Goal: Task Accomplishment & Management: Complete application form

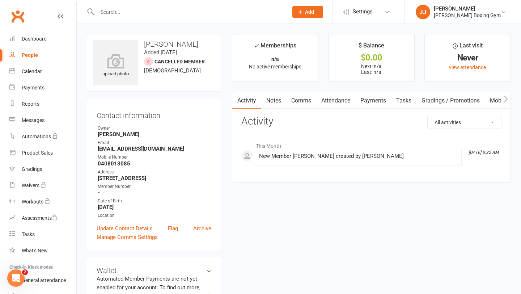
click at [314, 13] on span "Add" at bounding box center [309, 12] width 9 height 6
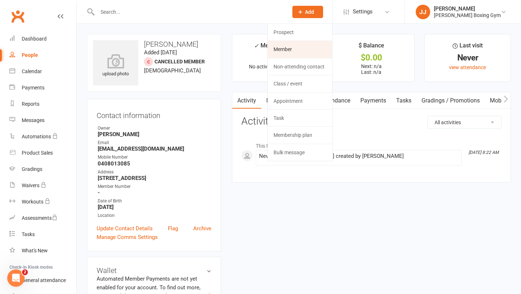
click at [311, 52] on link "Member" at bounding box center [300, 49] width 64 height 17
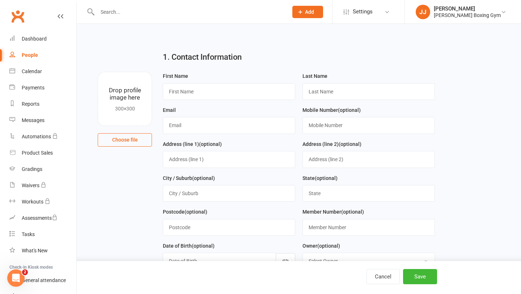
click at [208, 81] on div "First Name" at bounding box center [229, 86] width 133 height 28
click at [205, 89] on input "text" at bounding box center [229, 91] width 133 height 17
click at [125, 14] on input "text" at bounding box center [189, 12] width 188 height 10
type input "helen"
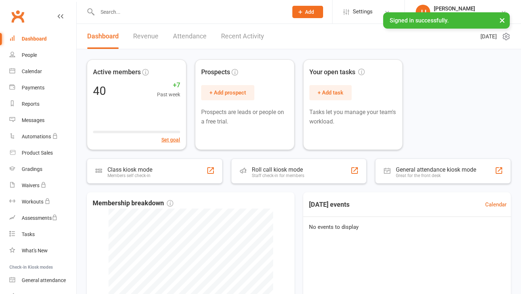
click at [322, 14] on button "Add" at bounding box center [308, 12] width 31 height 12
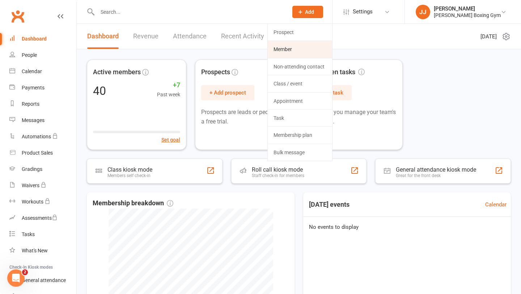
click at [298, 48] on link "Member" at bounding box center [300, 49] width 64 height 17
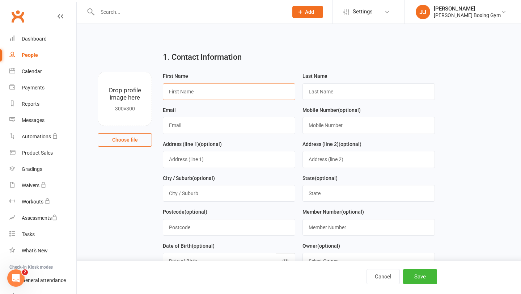
click at [227, 95] on input "text" at bounding box center [229, 91] width 133 height 17
type input "fionn"
click at [348, 91] on input "text" at bounding box center [369, 91] width 133 height 17
type input "broanoer"
click at [225, 127] on input "text" at bounding box center [229, 125] width 133 height 17
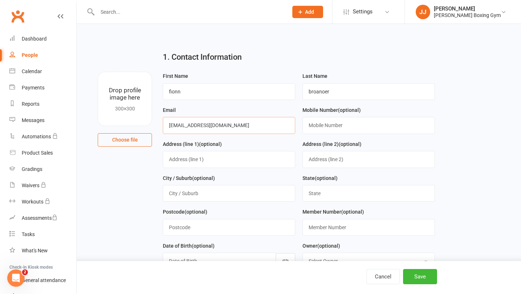
type input "[EMAIL_ADDRESS][DOMAIN_NAME]"
click at [328, 132] on input "text" at bounding box center [369, 125] width 133 height 17
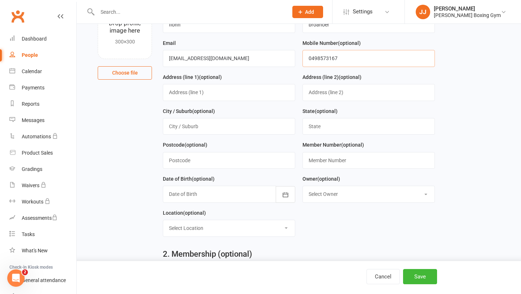
scroll to position [67, 0]
type input "0498573167"
click at [293, 197] on button "button" at bounding box center [286, 194] width 20 height 17
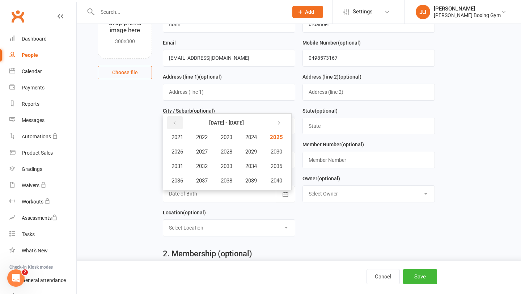
click at [173, 122] on icon "button" at bounding box center [174, 123] width 5 height 6
click at [274, 179] on span "2000" at bounding box center [276, 180] width 12 height 7
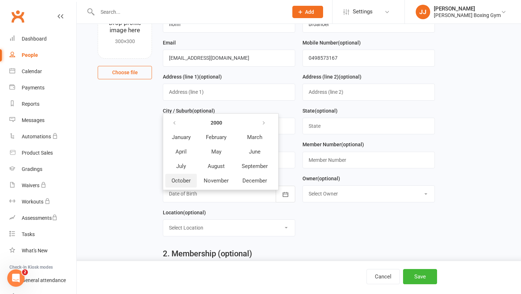
click at [178, 182] on span "October" at bounding box center [181, 180] width 19 height 7
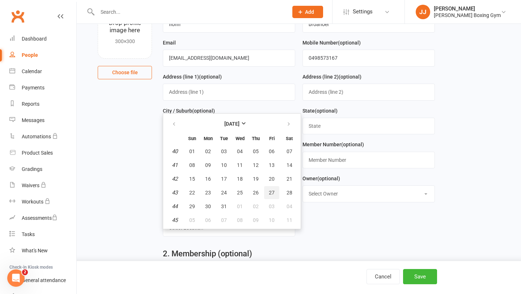
click at [272, 193] on span "27" at bounding box center [272, 193] width 6 height 6
type input "[DATE]"
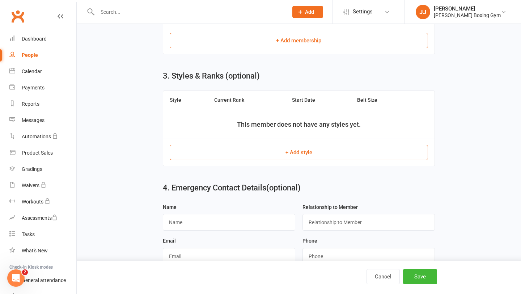
scroll to position [410, 0]
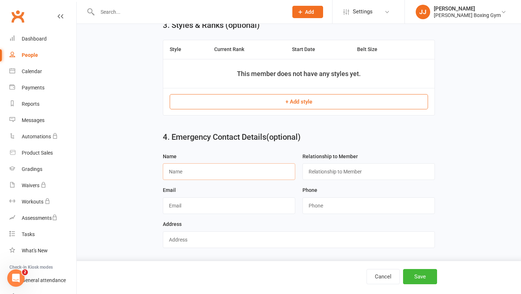
click at [241, 171] on input "text" at bounding box center [229, 171] width 133 height 17
type input "Johny"
click at [340, 176] on input "text" at bounding box center [369, 171] width 133 height 17
type input "Family"
click at [243, 180] on div "Name [PERSON_NAME]" at bounding box center [229, 169] width 140 height 34
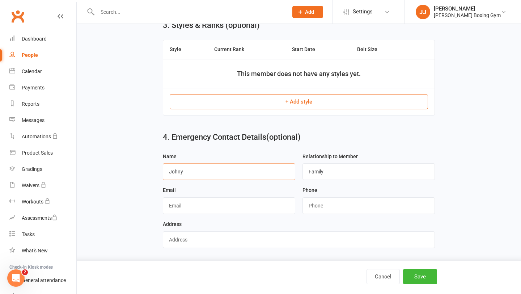
click at [243, 172] on input "Johny" at bounding box center [229, 171] width 133 height 17
type input "[PERSON_NAME]"
click at [328, 211] on input "string" at bounding box center [369, 205] width 133 height 17
type input "0458575421"
click at [416, 277] on button "Save" at bounding box center [420, 276] width 34 height 15
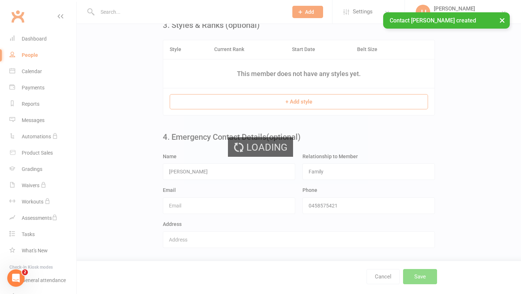
scroll to position [0, 0]
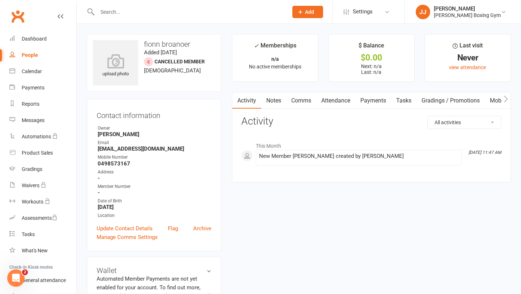
click at [314, 12] on span "Add" at bounding box center [309, 12] width 9 height 6
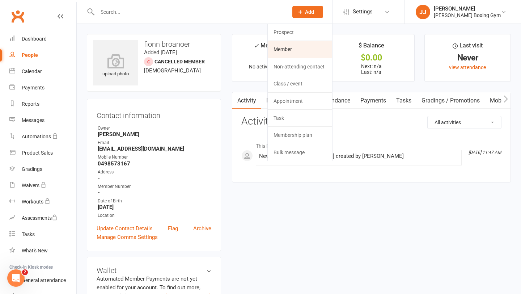
click at [307, 42] on link "Member" at bounding box center [300, 49] width 64 height 17
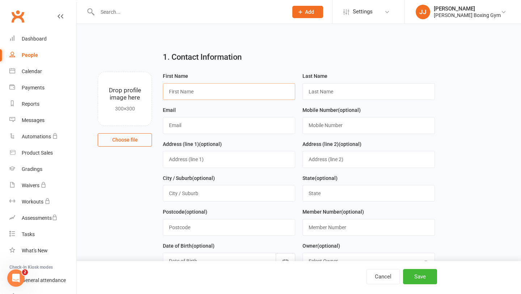
click at [225, 93] on input "text" at bounding box center [229, 91] width 133 height 17
type input "[PERSON_NAME]"
click at [358, 91] on input "text" at bounding box center [369, 91] width 133 height 17
type input "[PERSON_NAME]"
click at [228, 118] on input "text" at bounding box center [229, 125] width 133 height 17
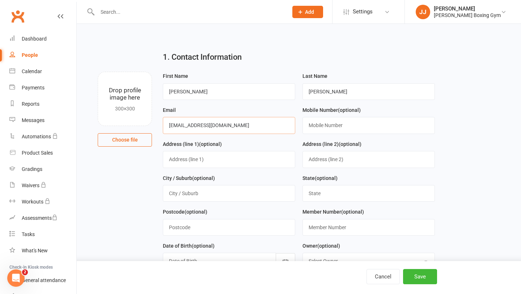
type input "[EMAIL_ADDRESS][DOMAIN_NAME]"
click at [333, 116] on div "Mobile Number (optional)" at bounding box center [369, 120] width 133 height 28
click at [331, 127] on input "text" at bounding box center [369, 125] width 133 height 17
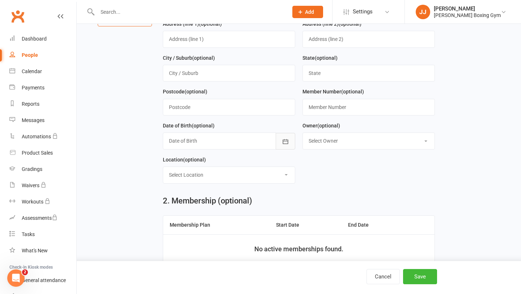
type input "0415301716"
click at [285, 142] on icon "button" at bounding box center [285, 141] width 7 height 7
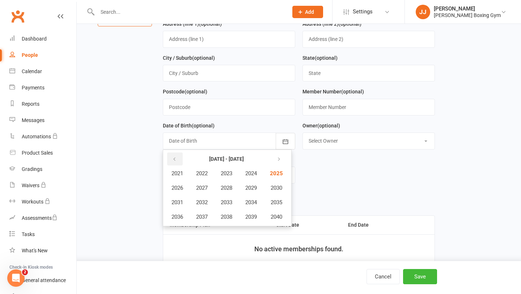
click at [170, 160] on button "button" at bounding box center [175, 158] width 16 height 13
click at [283, 178] on button "2005" at bounding box center [276, 174] width 24 height 14
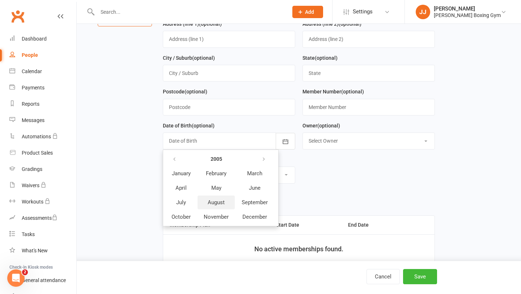
click at [228, 207] on button "August" at bounding box center [216, 203] width 37 height 14
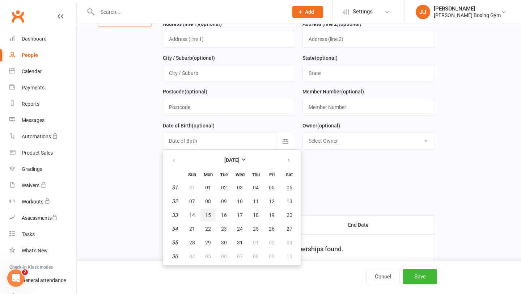
click at [206, 215] on span "15" at bounding box center [208, 215] width 6 height 6
type input "[DATE]"
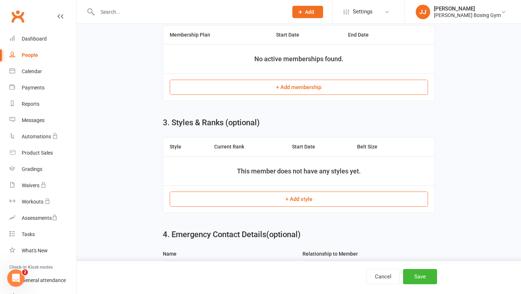
scroll to position [361, 0]
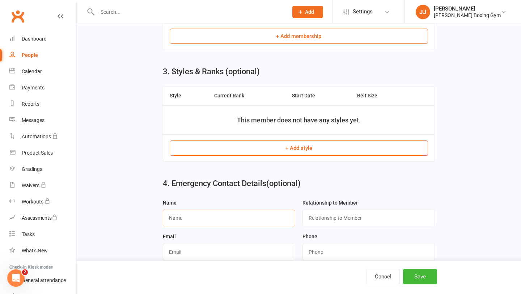
click at [249, 221] on input "text" at bounding box center [229, 218] width 133 height 17
type input "[PERSON_NAME]"
click at [370, 232] on div "Relationship to Member" at bounding box center [369, 215] width 140 height 34
click at [370, 221] on input "text" at bounding box center [369, 218] width 133 height 17
type input "Father"
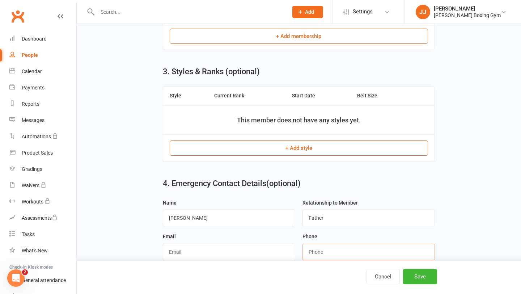
click at [325, 251] on input "string" at bounding box center [369, 252] width 133 height 17
type input "0435670437"
click at [417, 283] on button "Save" at bounding box center [420, 276] width 34 height 15
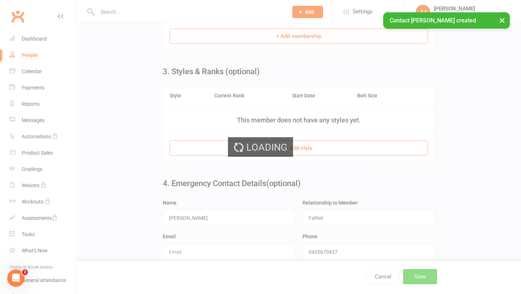
scroll to position [0, 0]
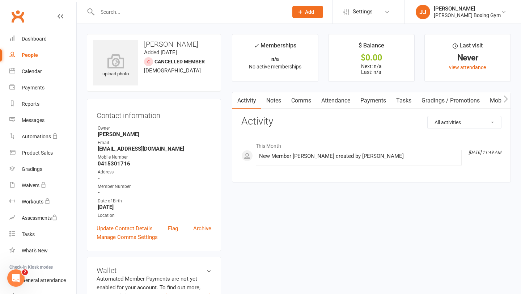
click at [314, 12] on span "Add" at bounding box center [309, 12] width 9 height 6
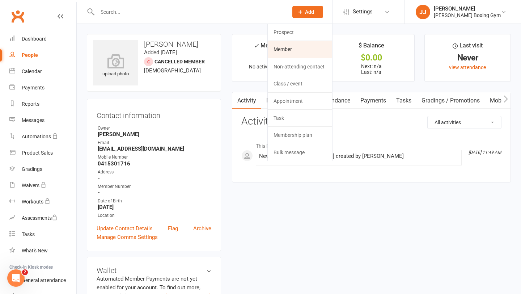
click at [311, 51] on link "Member" at bounding box center [300, 49] width 64 height 17
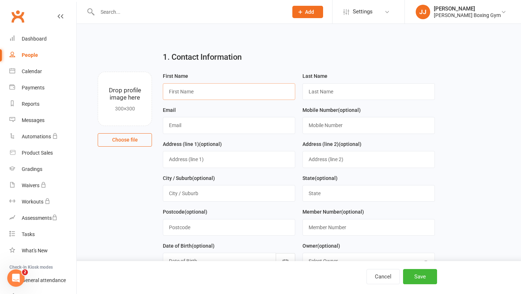
click at [256, 89] on input "text" at bounding box center [229, 91] width 133 height 17
type input "[PERSON_NAME]"
click at [351, 90] on input "text" at bounding box center [369, 91] width 133 height 17
type input "Burns"
click at [179, 120] on input "text" at bounding box center [229, 125] width 133 height 17
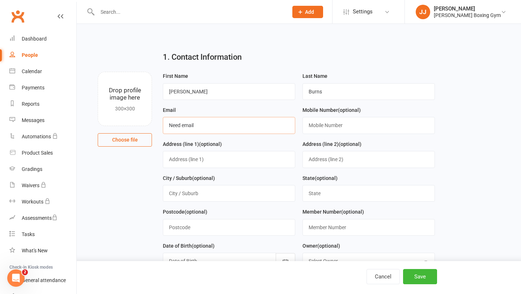
type input "Need email"
click at [345, 124] on input "text" at bounding box center [369, 125] width 133 height 17
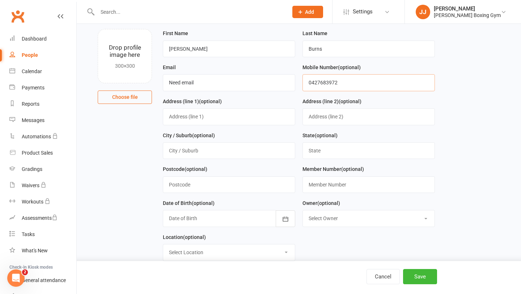
scroll to position [47, 0]
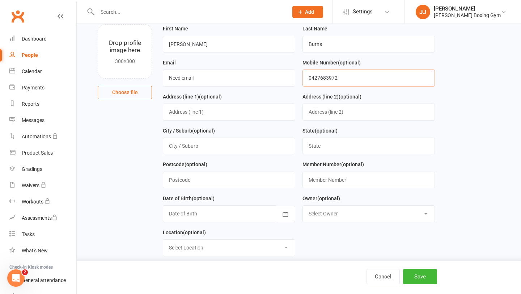
type input "0427683972"
click at [247, 182] on input "text" at bounding box center [229, 180] width 133 height 17
click at [272, 213] on div at bounding box center [229, 213] width 133 height 17
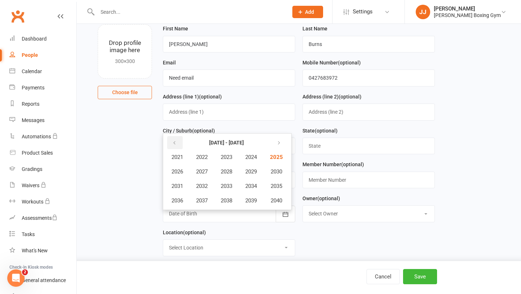
click at [173, 148] on button "button" at bounding box center [175, 142] width 16 height 13
click at [177, 146] on icon "button" at bounding box center [174, 143] width 5 height 6
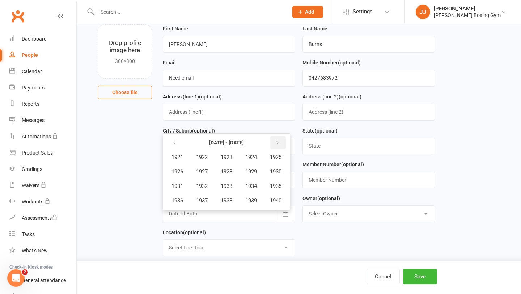
click at [280, 147] on button "button" at bounding box center [278, 142] width 16 height 13
click at [281, 149] on button "button" at bounding box center [278, 142] width 16 height 13
click at [187, 176] on button "1986" at bounding box center [177, 172] width 24 height 14
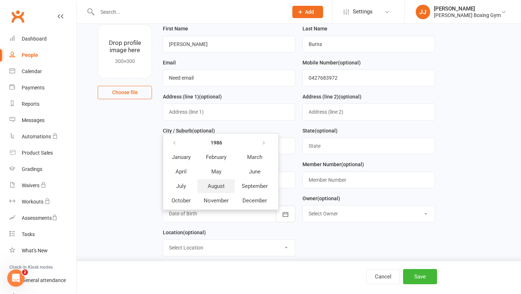
click at [228, 187] on button "August" at bounding box center [216, 186] width 37 height 14
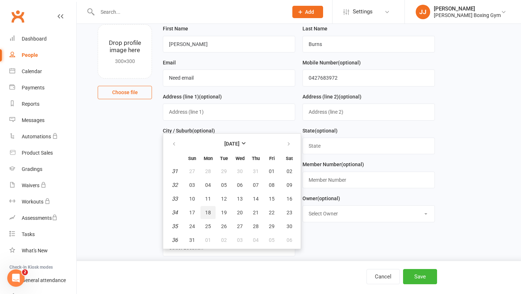
click at [207, 218] on button "18" at bounding box center [208, 212] width 15 height 13
type input "[DATE]"
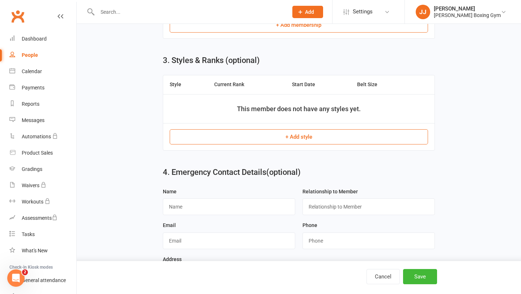
scroll to position [410, 0]
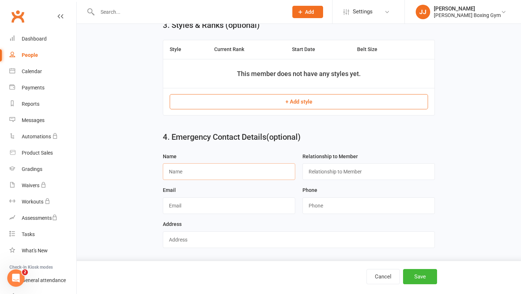
click at [223, 177] on input "text" at bounding box center [229, 171] width 133 height 17
type input "[PERSON_NAME]"
click at [342, 169] on input "text" at bounding box center [369, 171] width 133 height 17
type input "F"
type input "Friend"
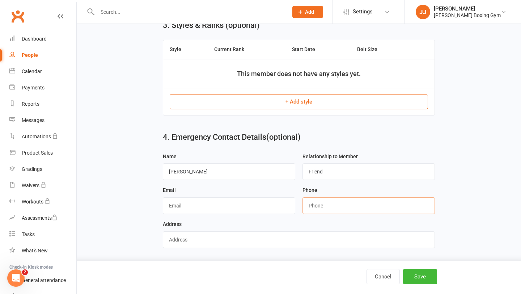
click at [353, 206] on input "string" at bounding box center [369, 205] width 133 height 17
type input "0418573167"
click at [423, 275] on button "Save" at bounding box center [420, 276] width 34 height 15
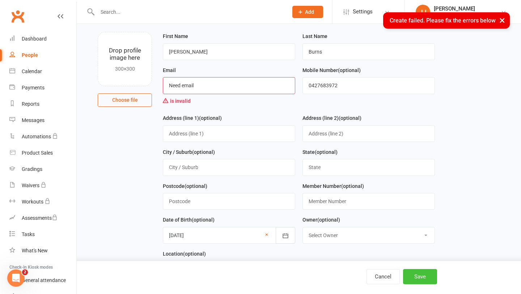
scroll to position [0, 0]
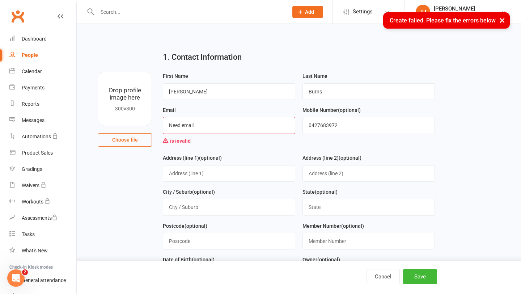
click at [208, 126] on input "Need email" at bounding box center [229, 125] width 133 height 17
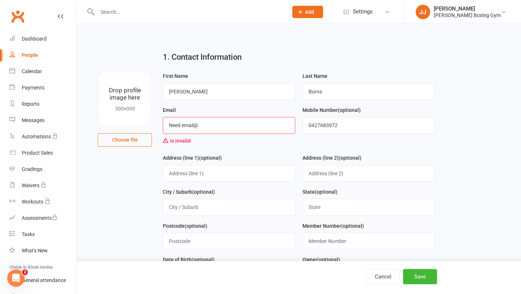
click at [184, 125] on input "Need email@" at bounding box center [229, 125] width 133 height 17
click at [183, 125] on input "Need email@" at bounding box center [229, 125] width 133 height 17
click at [426, 274] on button "Save" at bounding box center [420, 276] width 34 height 15
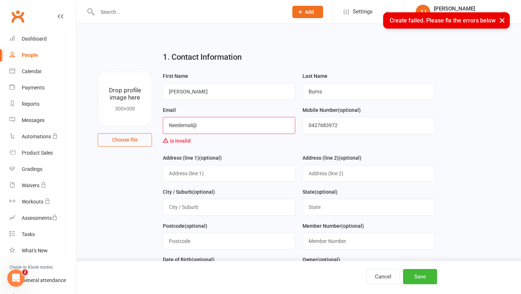
click at [231, 122] on input "Needemail@" at bounding box center [229, 125] width 133 height 17
type input "[EMAIL_ADDRESS]"
click at [420, 274] on button "Save" at bounding box center [420, 276] width 34 height 15
drag, startPoint x: 233, startPoint y: 130, endPoint x: 103, endPoint y: 88, distance: 136.6
click at [103, 72] on div "Drop profile image here 300×300 Choose file First Name [PERSON_NAME] Last Name …" at bounding box center [299, 72] width 424 height 0
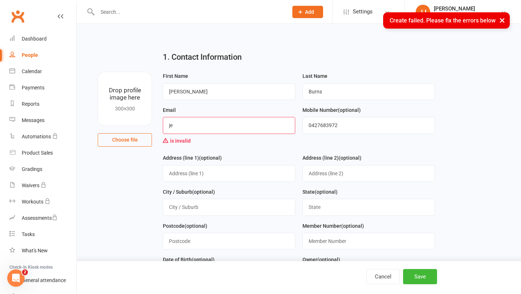
type input "j"
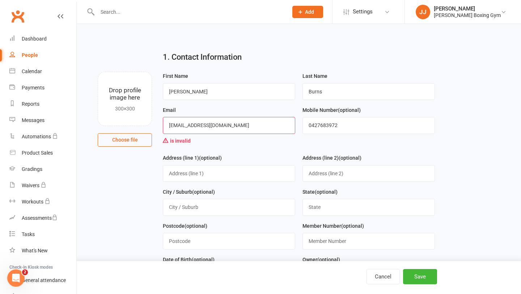
type input "[EMAIL_ADDRESS][DOMAIN_NAME]"
click at [411, 276] on button "Save" at bounding box center [420, 276] width 34 height 15
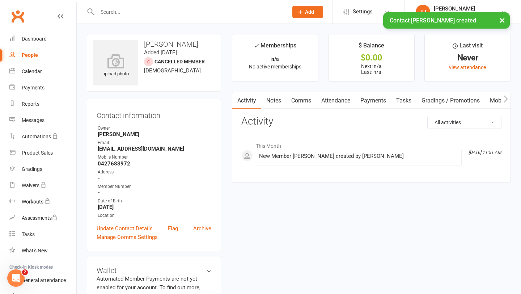
click at [33, 54] on div "People" at bounding box center [30, 55] width 16 height 6
select select "50"
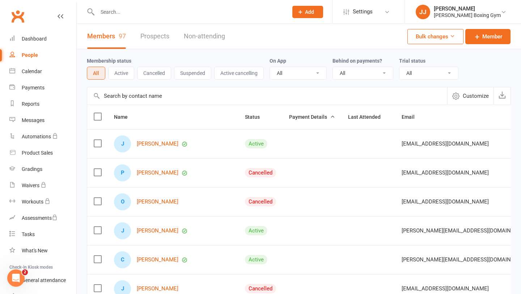
click at [30, 54] on div "People" at bounding box center [30, 55] width 16 height 6
click at [314, 12] on span "Add" at bounding box center [309, 12] width 9 height 6
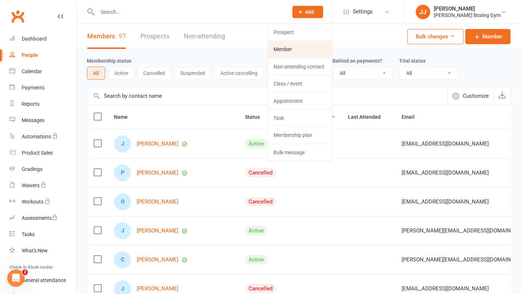
click at [303, 50] on link "Member" at bounding box center [300, 49] width 64 height 17
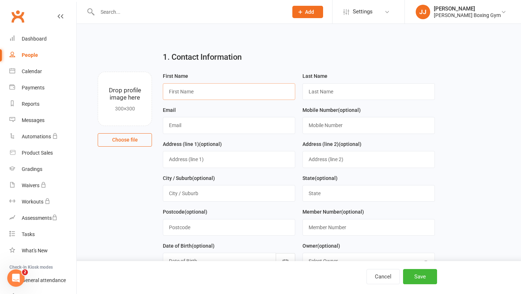
click at [208, 89] on input "text" at bounding box center [229, 91] width 133 height 17
type input "[PERSON_NAME]"
click at [330, 92] on input "text" at bounding box center [369, 91] width 133 height 17
type input "[PERSON_NAME]"
click at [227, 121] on input "text" at bounding box center [229, 125] width 133 height 17
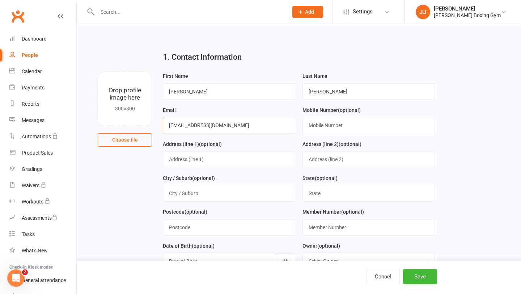
type input "[EMAIL_ADDRESS][DOMAIN_NAME]"
click at [336, 128] on input "text" at bounding box center [369, 125] width 133 height 17
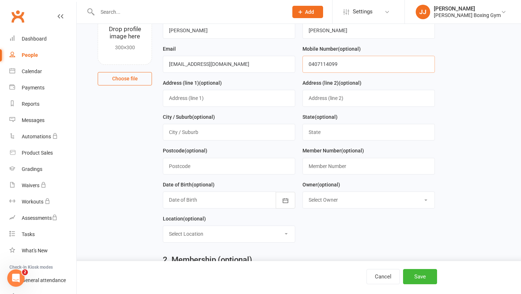
scroll to position [69, 0]
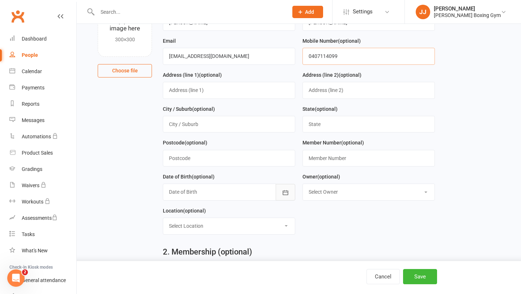
type input "0407114099"
click at [276, 187] on button "button" at bounding box center [286, 192] width 20 height 17
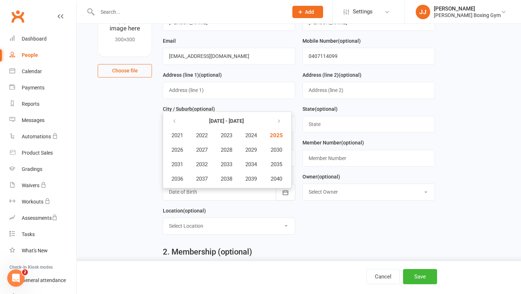
click at [161, 114] on div "City / Suburb (optional)" at bounding box center [229, 122] width 140 height 34
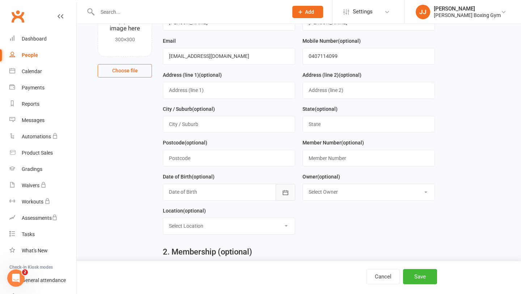
click at [291, 193] on button "button" at bounding box center [286, 192] width 20 height 17
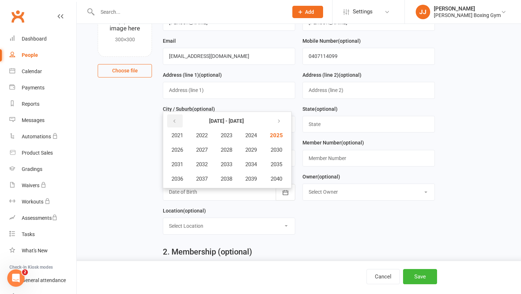
click at [179, 120] on button "button" at bounding box center [175, 120] width 16 height 13
click at [203, 164] on span "2012" at bounding box center [202, 164] width 12 height 7
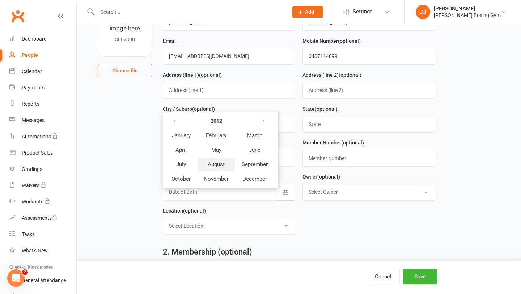
click at [221, 168] on span "August" at bounding box center [216, 164] width 17 height 7
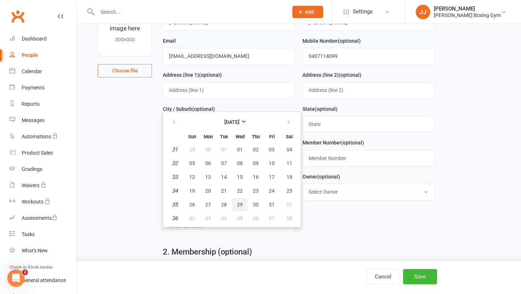
click at [241, 205] on span "29" at bounding box center [240, 205] width 6 height 6
type input "[DATE]"
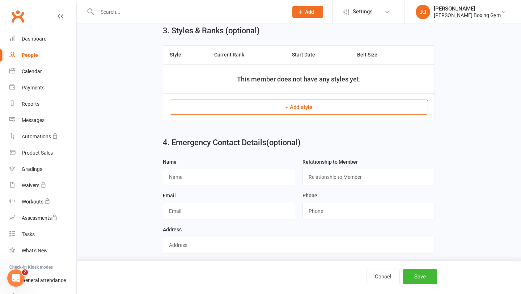
scroll to position [410, 0]
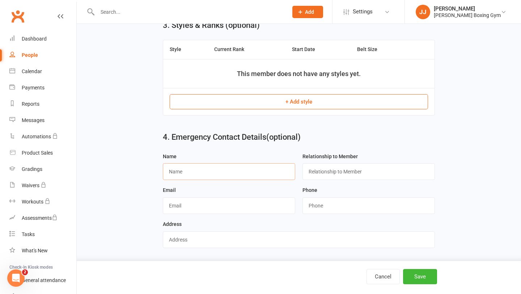
click at [231, 178] on input "text" at bounding box center [229, 171] width 133 height 17
type input "[PERSON_NAME]"
click at [345, 168] on input "text" at bounding box center [369, 171] width 133 height 17
type input "B"
type input "mother"
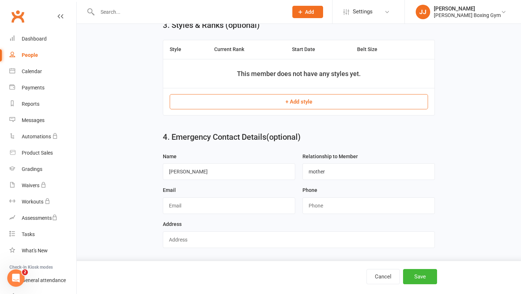
click at [321, 216] on div "Phone" at bounding box center [369, 203] width 140 height 34
click at [326, 206] on input "string" at bounding box center [369, 205] width 133 height 17
type input "0407114099"
click at [422, 277] on button "Save" at bounding box center [420, 276] width 34 height 15
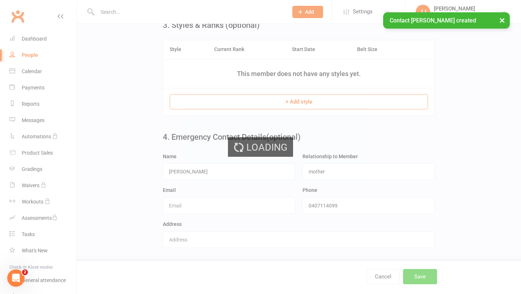
scroll to position [0, 0]
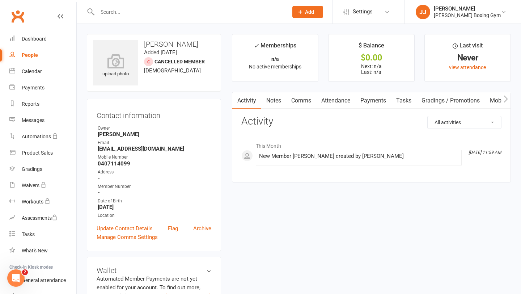
click at [31, 55] on div "People" at bounding box center [30, 55] width 16 height 6
select select "50"
